Goal: Information Seeking & Learning: Learn about a topic

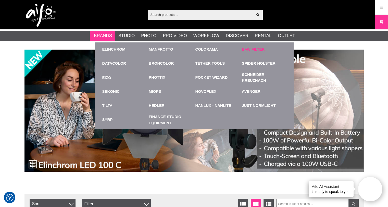
click at [248, 49] on link "B+W Filter" at bounding box center [253, 49] width 23 height 6
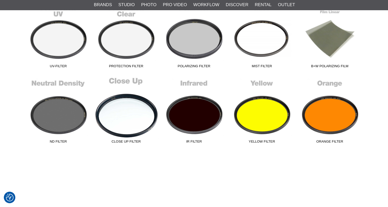
scroll to position [179, 0]
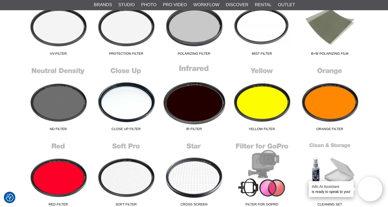
click at [194, 105] on link "IR Filter" at bounding box center [194, 98] width 68 height 69
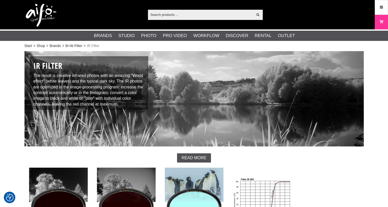
scroll to position [102, 0]
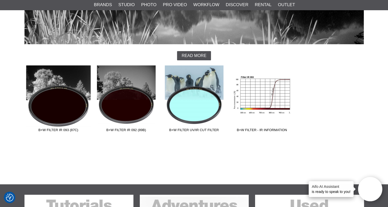
click at [67, 110] on link "B+W Filter IR 093 (87C)" at bounding box center [59, 99] width 68 height 69
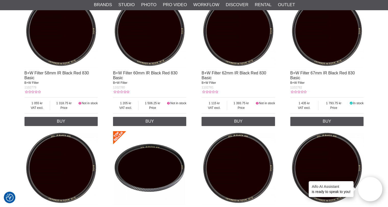
scroll to position [511, 0]
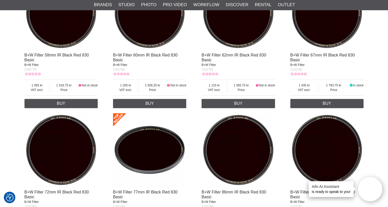
click at [299, 70] on span "1102782" at bounding box center [297, 70] width 12 height 4
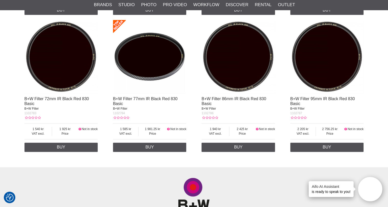
scroll to position [613, 0]
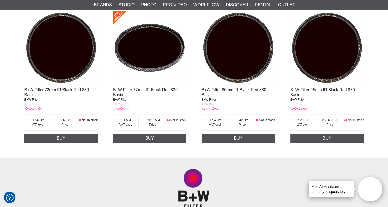
click at [119, 105] on span "1102784" at bounding box center [119, 104] width 12 height 4
copy span "1102784"
drag, startPoint x: 123, startPoint y: 96, endPoint x: 114, endPoint y: 91, distance: 11.0
click at [114, 91] on div "B+W Filter 77mm IR Black Red 830 Basic B+W Filter" at bounding box center [150, 95] width 74 height 14
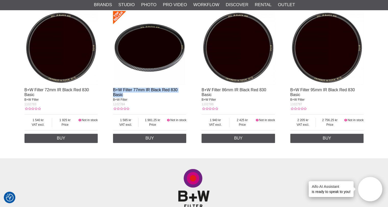
copy link "B+W Filter 77mm IR Black Red 830 Basic"
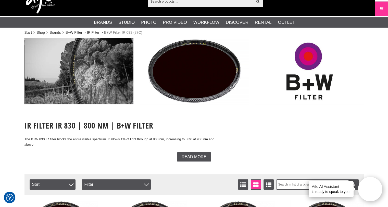
scroll to position [0, 0]
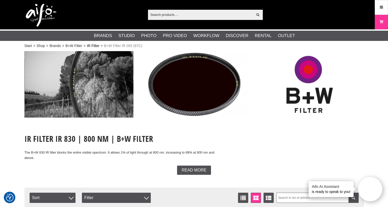
click at [93, 45] on link "IR Filter" at bounding box center [93, 45] width 13 height 5
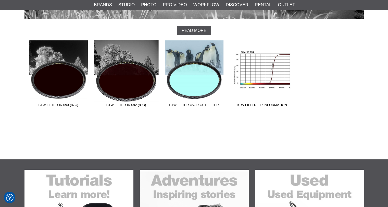
scroll to position [128, 0]
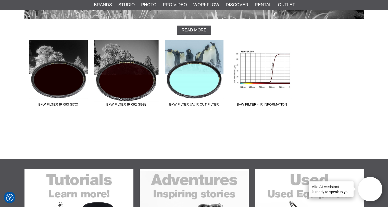
click at [131, 81] on link "B+W Filter IR 092 (89B)" at bounding box center [126, 74] width 68 height 69
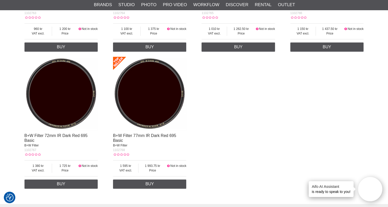
scroll to position [587, 0]
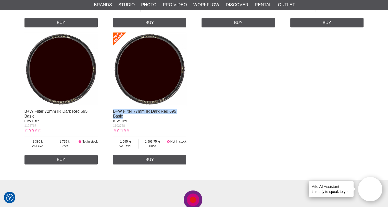
drag, startPoint x: 112, startPoint y: 110, endPoint x: 125, endPoint y: 116, distance: 14.4
copy link "B+W Filter 77mm IR Dark Red 695 Basic"
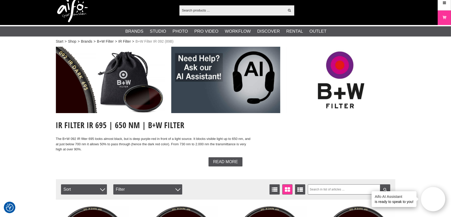
scroll to position [0, 0]
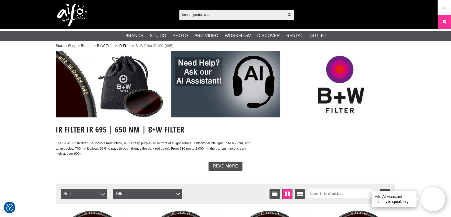
click at [125, 46] on link "IR Filter" at bounding box center [124, 45] width 13 height 5
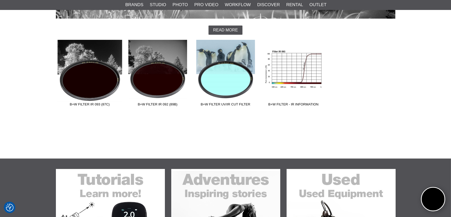
scroll to position [128, 0]
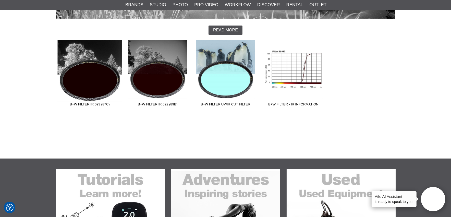
click at [96, 70] on link "B+W Filter IR 093 (87C)" at bounding box center [90, 74] width 68 height 69
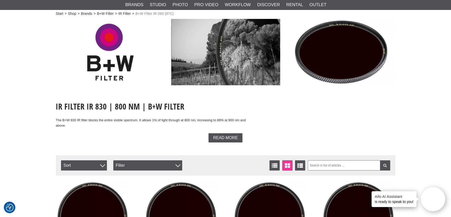
scroll to position [26, 0]
